Goal: Task Accomplishment & Management: Complete application form

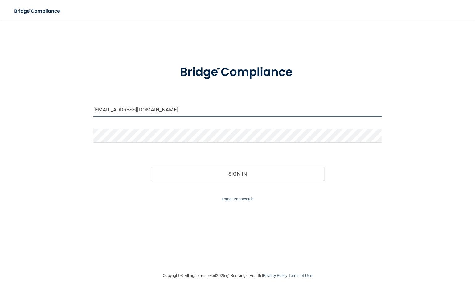
click at [141, 110] on input "[EMAIL_ADDRESS][DOMAIN_NAME]" at bounding box center [237, 110] width 288 height 14
drag, startPoint x: 155, startPoint y: 109, endPoint x: 93, endPoint y: 109, distance: 62.0
click at [93, 109] on input "[EMAIL_ADDRESS][DOMAIN_NAME]" at bounding box center [237, 110] width 288 height 14
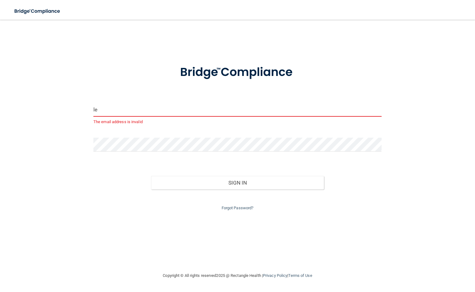
type input "[EMAIL_ADDRESS][DOMAIN_NAME]"
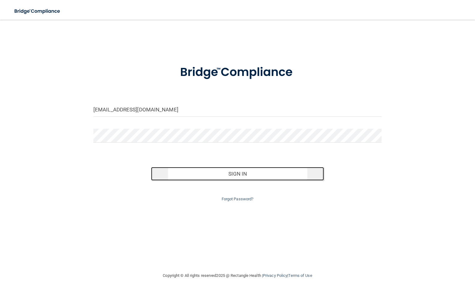
click at [236, 173] on button "Sign In" at bounding box center [237, 174] width 173 height 14
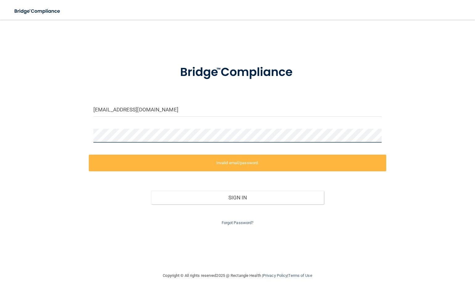
click at [90, 135] on div at bounding box center [238, 138] width 298 height 19
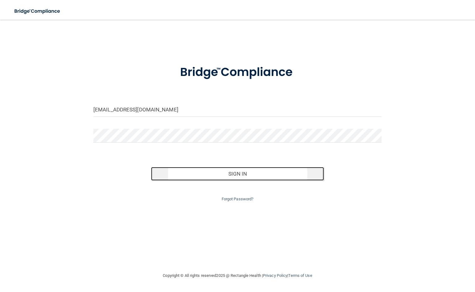
click at [241, 175] on button "Sign In" at bounding box center [237, 174] width 173 height 14
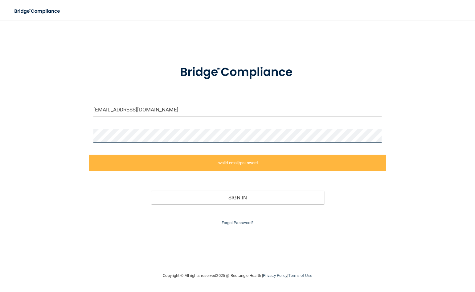
click at [56, 140] on div "[EMAIL_ADDRESS][DOMAIN_NAME] Invalid email/password. You don't have permission …" at bounding box center [237, 146] width 451 height 240
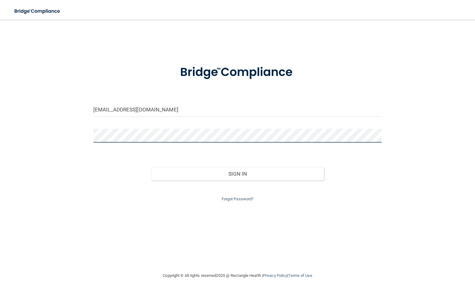
click at [86, 135] on div "[EMAIL_ADDRESS][DOMAIN_NAME] Invalid email/password. You don't have permission …" at bounding box center [237, 146] width 451 height 240
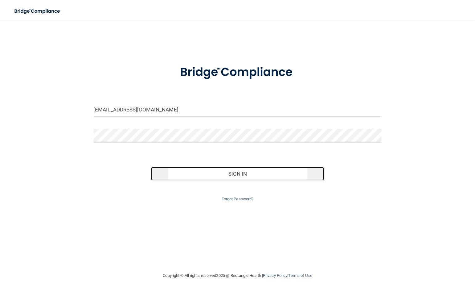
click at [241, 172] on button "Sign In" at bounding box center [237, 174] width 173 height 14
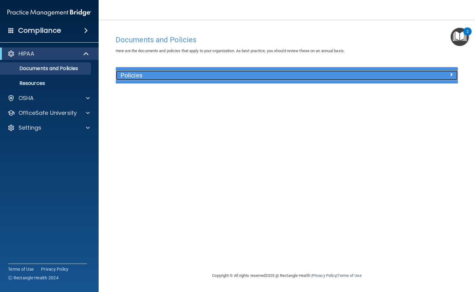
click at [137, 76] on h5 "Policies" at bounding box center [244, 75] width 247 height 7
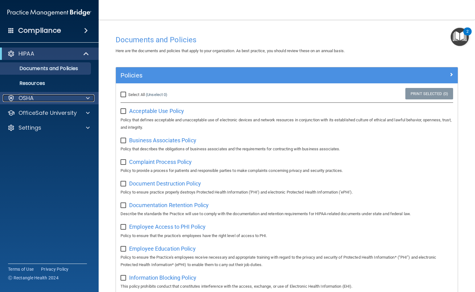
click at [30, 98] on p "OSHA" at bounding box center [26, 97] width 15 height 7
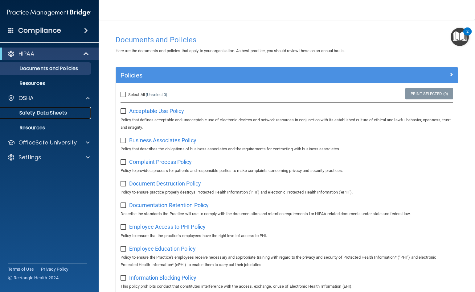
click at [50, 112] on p "Safety Data Sheets" at bounding box center [46, 113] width 84 height 6
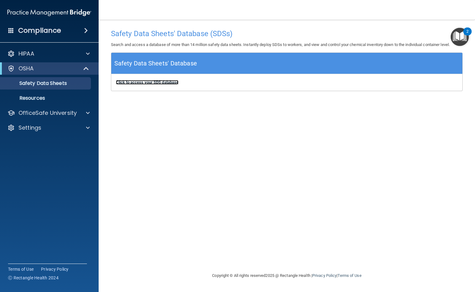
click at [159, 83] on b "Click to access your SDS database" at bounding box center [147, 82] width 63 height 5
click at [49, 31] on h4 "Compliance" at bounding box center [39, 30] width 43 height 9
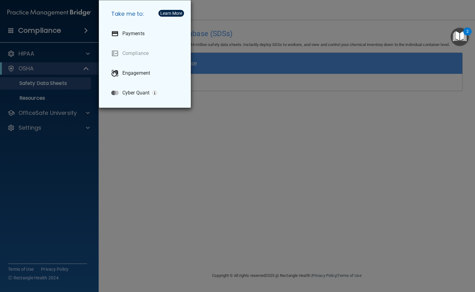
click at [62, 167] on div "Take me to: Payments Compliance Engagement Cyber Quant" at bounding box center [237, 146] width 475 height 292
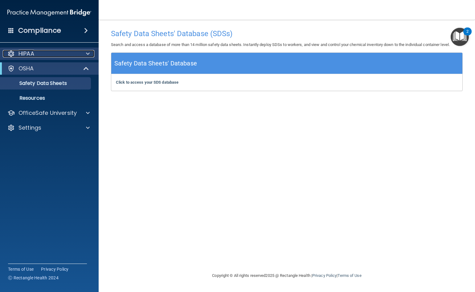
click at [29, 53] on p "HIPAA" at bounding box center [27, 53] width 16 height 7
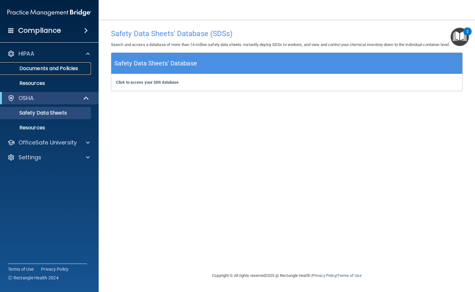
click at [58, 66] on p "Documents and Policies" at bounding box center [46, 68] width 84 height 6
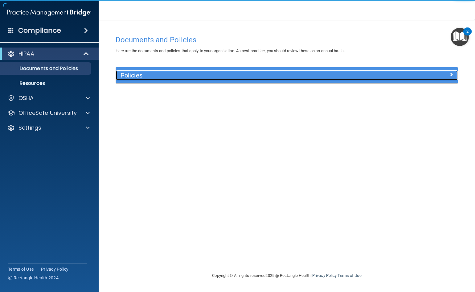
click at [153, 73] on h5 "Policies" at bounding box center [244, 75] width 247 height 7
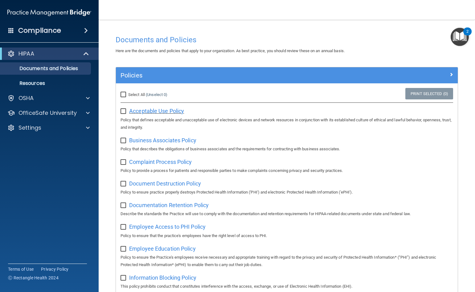
click at [150, 112] on span "Acceptable Use Policy" at bounding box center [156, 111] width 55 height 6
click at [161, 140] on span "Business Associates Policy" at bounding box center [162, 140] width 67 height 6
click at [124, 111] on input "checkbox" at bounding box center [124, 111] width 7 height 5
checkbox input "true"
click at [164, 140] on span "Business Associates Policy" at bounding box center [162, 140] width 67 height 6
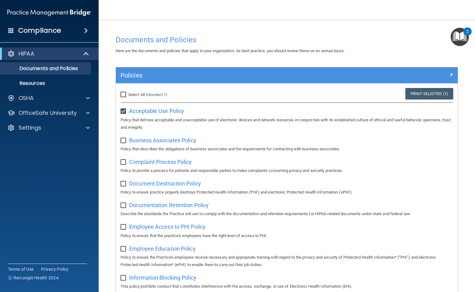
click at [124, 140] on input "checkbox" at bounding box center [124, 140] width 7 height 5
checkbox input "true"
click at [179, 163] on span "Complaint Process Policy" at bounding box center [160, 162] width 63 height 6
click at [123, 163] on input "checkbox" at bounding box center [124, 162] width 7 height 5
checkbox input "true"
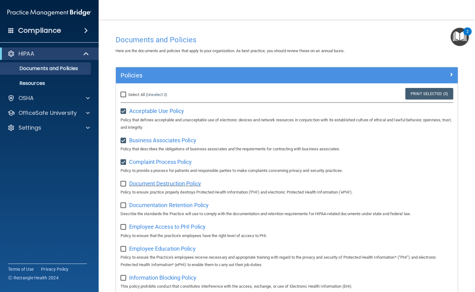
click at [174, 185] on span "Document Destruction Policy" at bounding box center [165, 183] width 72 height 6
click at [125, 185] on input "checkbox" at bounding box center [124, 183] width 7 height 5
checkbox input "true"
click at [189, 208] on span "Documentation Retention Policy" at bounding box center [169, 205] width 80 height 6
click at [123, 207] on input "checkbox" at bounding box center [124, 205] width 7 height 5
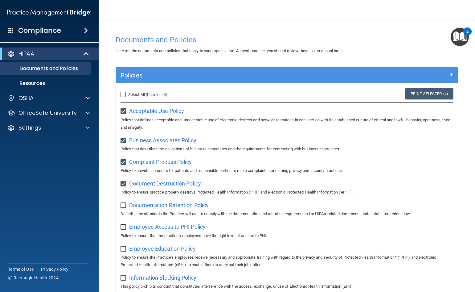
checkbox input "true"
click at [168, 229] on span "Employee Access to PHI Policy" at bounding box center [167, 226] width 76 height 6
click at [123, 229] on input "checkbox" at bounding box center [124, 227] width 7 height 5
checkbox input "true"
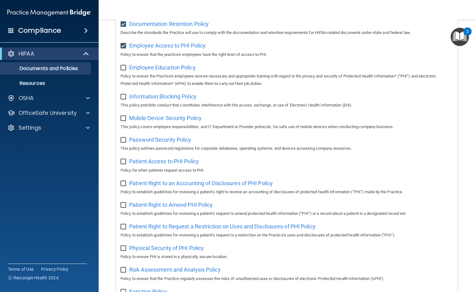
scroll to position [185, 0]
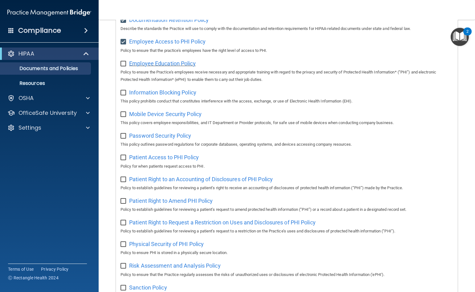
click at [174, 67] on span "Employee Education Policy" at bounding box center [162, 63] width 67 height 6
click at [124, 66] on input "checkbox" at bounding box center [124, 63] width 7 height 5
checkbox input "true"
click at [164, 95] on span "Information Blocking Policy" at bounding box center [162, 92] width 67 height 6
click at [126, 95] on input "checkbox" at bounding box center [124, 92] width 7 height 5
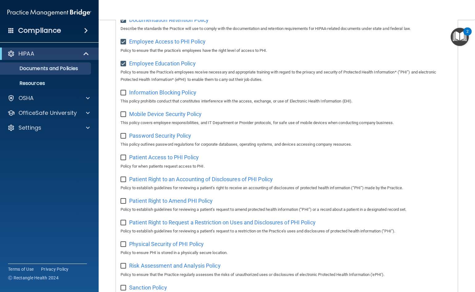
checkbox input "true"
click at [160, 117] on span "Mobile Device Security Policy" at bounding box center [165, 114] width 72 height 6
click at [122, 116] on input "checkbox" at bounding box center [124, 114] width 7 height 5
checkbox input "true"
click at [163, 139] on span "Password Security Policy" at bounding box center [160, 135] width 62 height 6
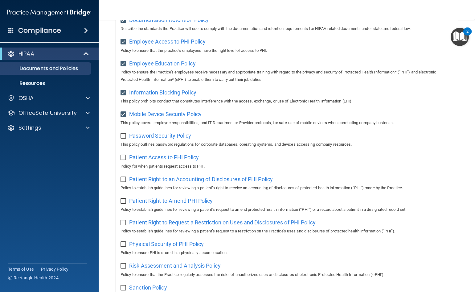
click at [153, 137] on span "Password Security Policy" at bounding box center [160, 135] width 62 height 6
click at [124, 136] on input "checkbox" at bounding box center [124, 136] width 7 height 5
checkbox input "true"
click at [176, 160] on span "Patient Access to PHI Policy" at bounding box center [164, 157] width 70 height 6
click at [159, 160] on span "Patient Access to PHI Policy" at bounding box center [164, 157] width 70 height 6
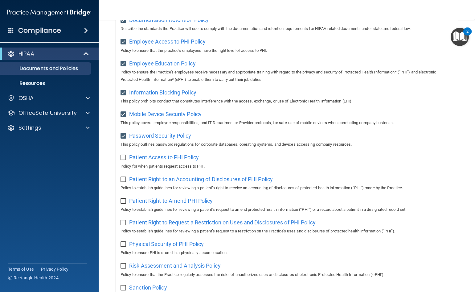
click at [123, 160] on input "checkbox" at bounding box center [124, 157] width 7 height 5
checkbox input "true"
click at [202, 182] on span "Patient Right to an Accounting of Disclosures of PHI Policy" at bounding box center [201, 179] width 144 height 6
click at [125, 182] on input "checkbox" at bounding box center [124, 179] width 7 height 5
checkbox input "true"
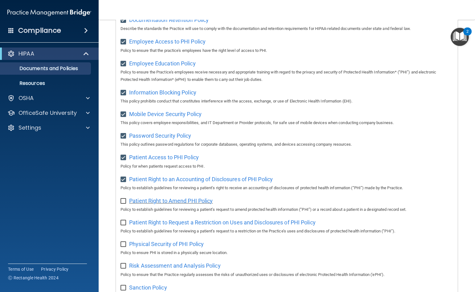
click at [184, 204] on span "Patient Right to Amend PHI Policy" at bounding box center [171, 200] width 84 height 6
click at [126, 204] on input "checkbox" at bounding box center [124, 201] width 7 height 5
checkbox input "true"
click at [156, 225] on span "Patient Right to Request a Restriction on Uses and Disclosures of PHI Policy" at bounding box center [222, 222] width 187 height 6
click at [122, 225] on input "checkbox" at bounding box center [124, 222] width 7 height 5
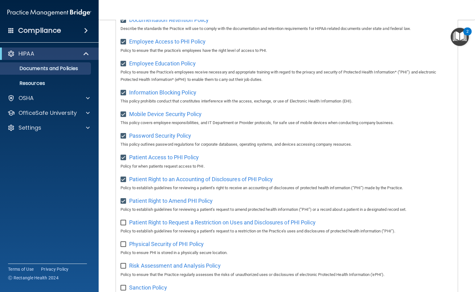
checkbox input "true"
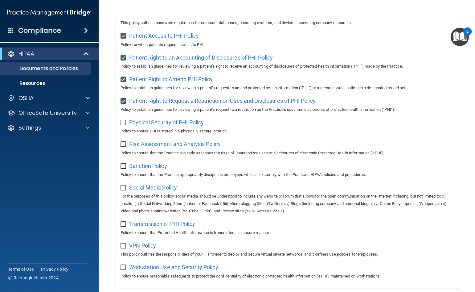
scroll to position [342, 0]
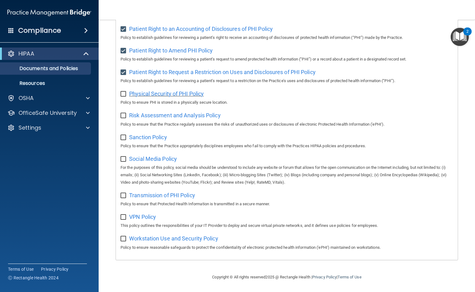
click at [177, 90] on span "Physical Security of PHI Policy" at bounding box center [166, 93] width 75 height 6
click at [125, 92] on input "checkbox" at bounding box center [124, 94] width 7 height 5
checkbox input "true"
click at [178, 113] on span "Risk Assessment and Analysis Policy" at bounding box center [175, 115] width 92 height 6
